Goal: Task Accomplishment & Management: Use online tool/utility

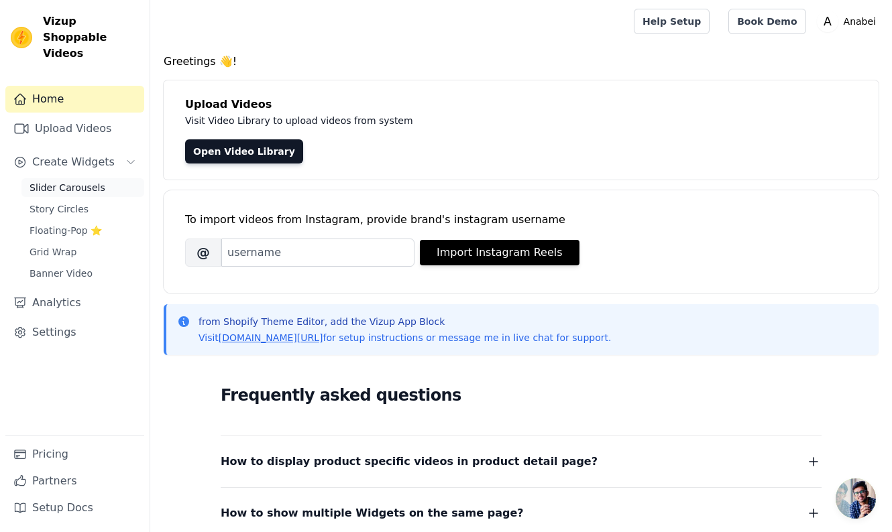
click at [68, 181] on span "Slider Carousels" at bounding box center [68, 187] width 76 height 13
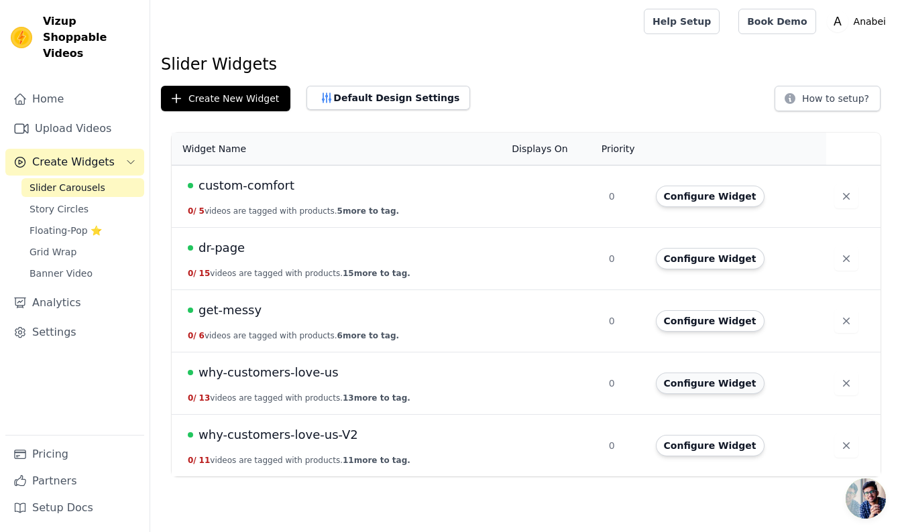
click at [691, 383] on button "Configure Widget" at bounding box center [710, 383] width 109 height 21
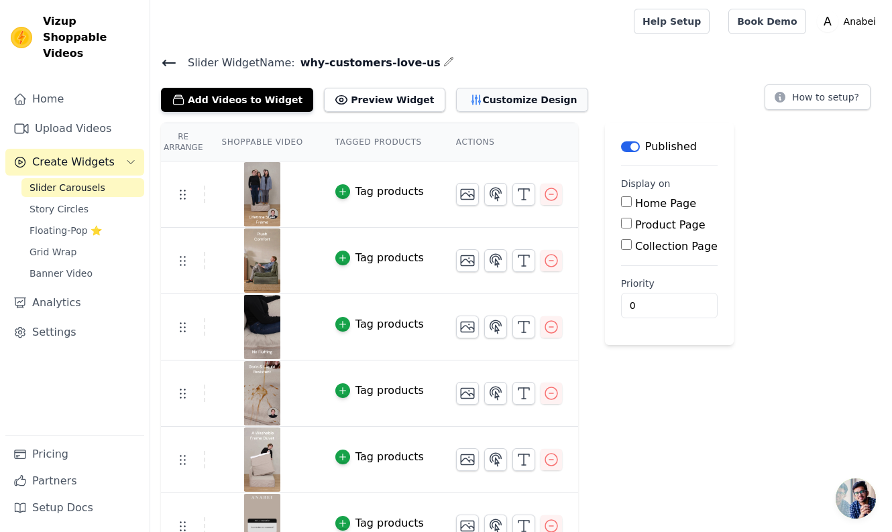
click at [507, 97] on button "Customize Design" at bounding box center [522, 100] width 132 height 24
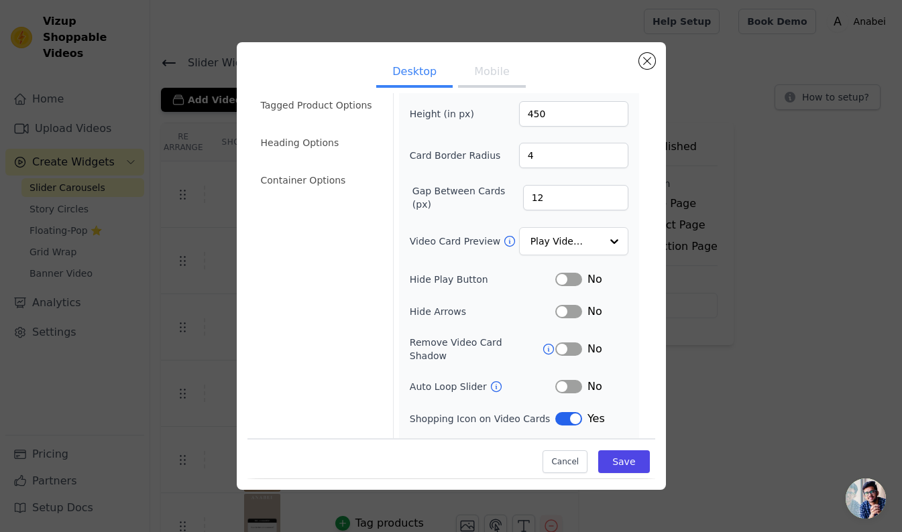
scroll to position [73, 0]
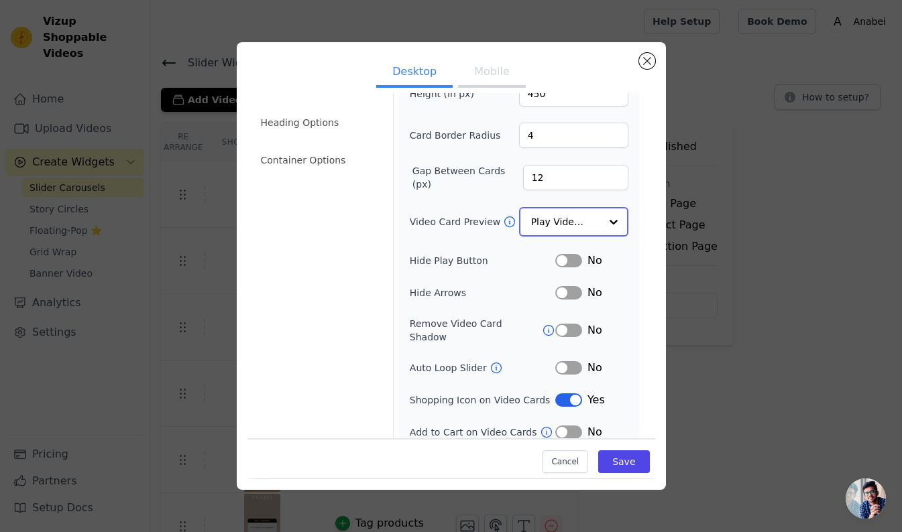
click at [545, 223] on input "Video Card Preview" at bounding box center [565, 222] width 69 height 27
